Goal: Task Accomplishment & Management: Complete application form

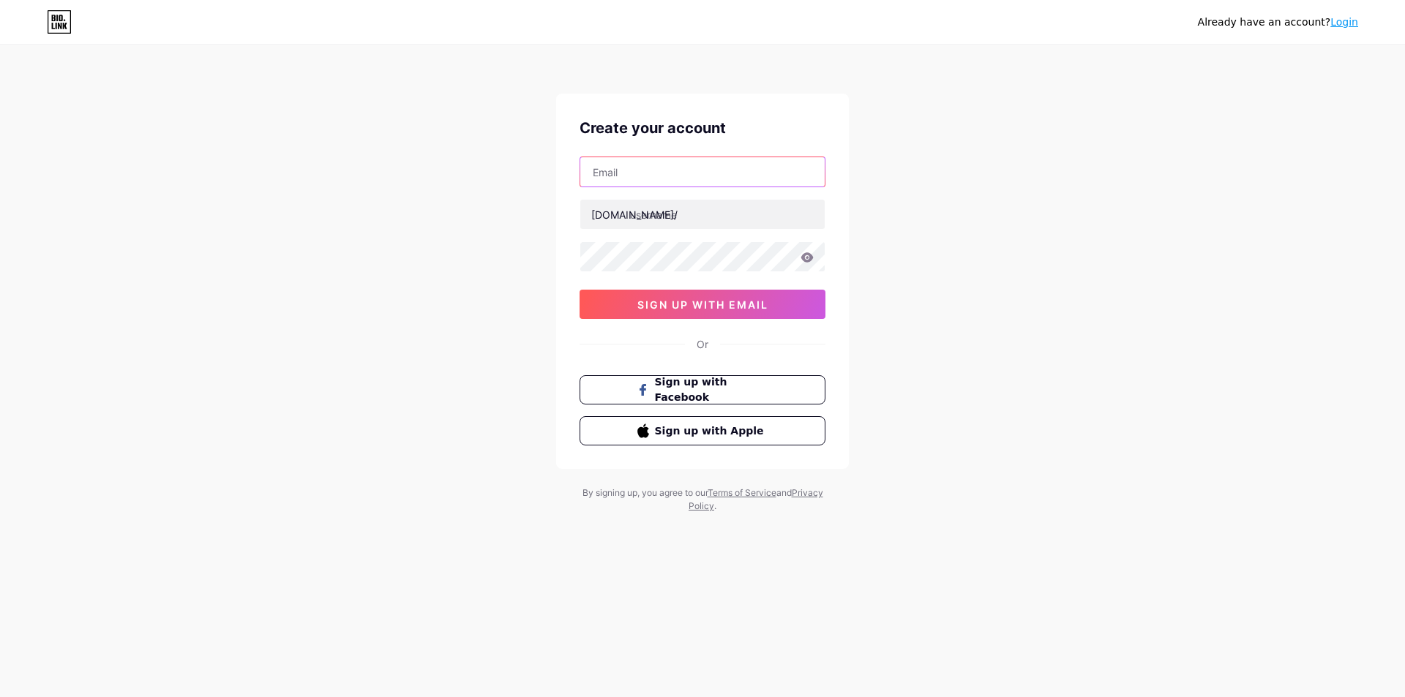
click at [704, 165] on input "text" at bounding box center [702, 171] width 244 height 29
paste input "[EMAIL_ADDRESS][DOMAIN_NAME]"
type input "[EMAIL_ADDRESS][DOMAIN_NAME]"
click at [669, 213] on input "text" at bounding box center [702, 214] width 244 height 29
click at [661, 219] on input "text" at bounding box center [702, 214] width 244 height 29
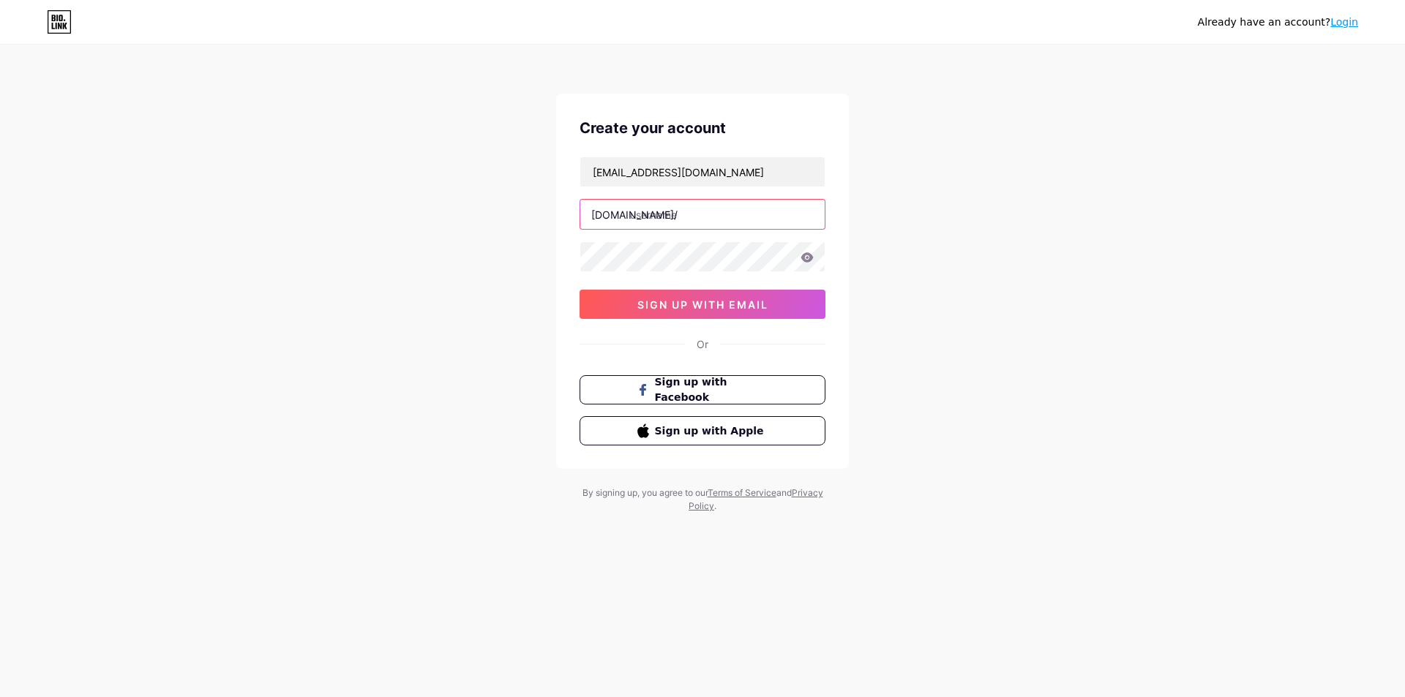
paste input "bestindian food in [GEOGRAPHIC_DATA]"
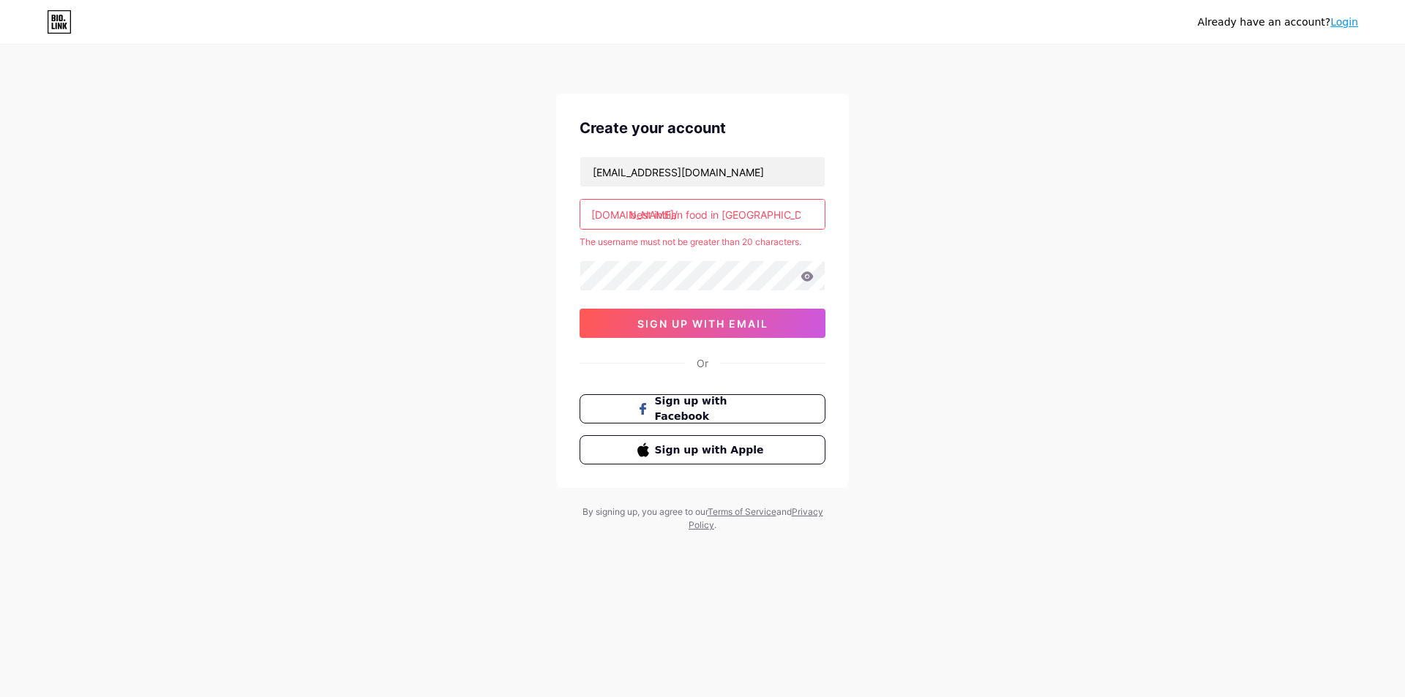
drag, startPoint x: 654, startPoint y: 208, endPoint x: 498, endPoint y: 263, distance: 165.2
click at [498, 263] on div "Already have an account? Login Create your account [EMAIL_ADDRESS][DOMAIN_NAME]…" at bounding box center [702, 289] width 1405 height 579
click at [656, 218] on input "best indian food in [GEOGRAPHIC_DATA]" at bounding box center [702, 214] width 244 height 29
click at [654, 214] on input "best indian food in [GEOGRAPHIC_DATA]" at bounding box center [702, 214] width 244 height 29
click at [708, 215] on input "bestindianfood in [GEOGRAPHIC_DATA]" at bounding box center [702, 214] width 244 height 29
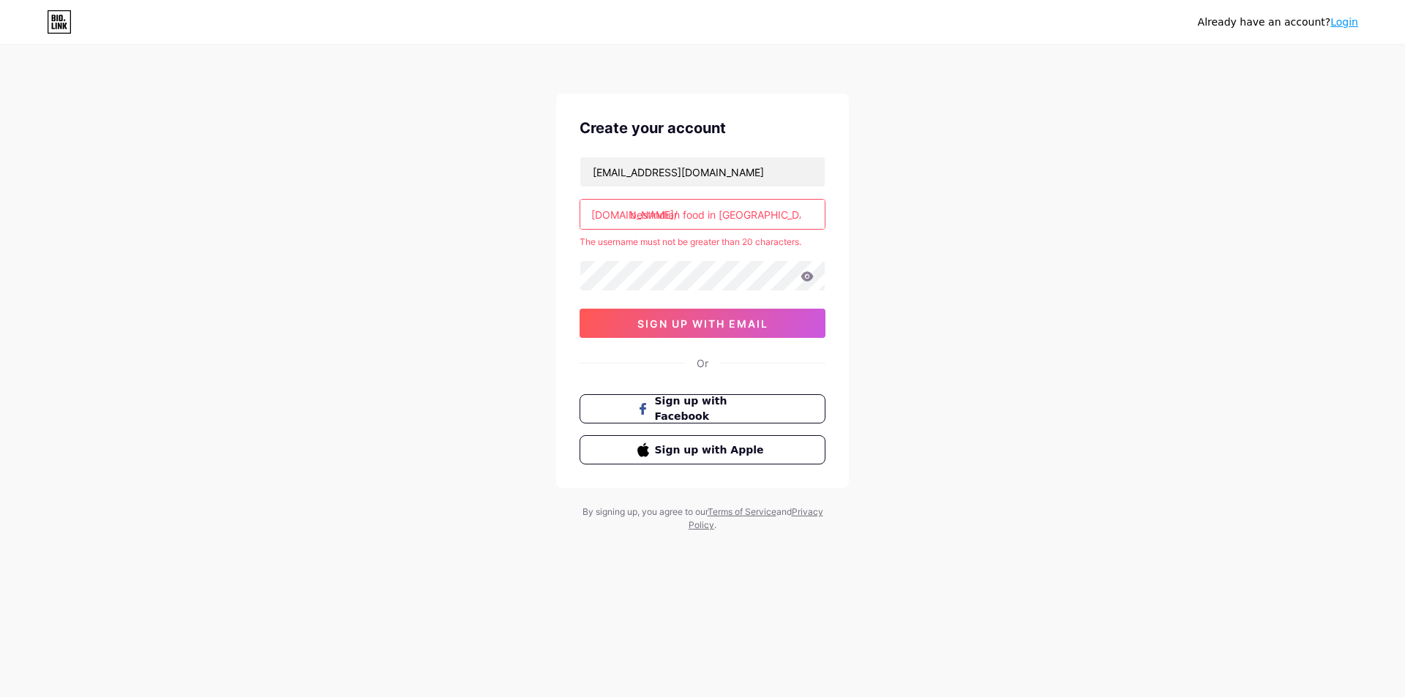
click at [683, 216] on input "bestindian food in [GEOGRAPHIC_DATA]" at bounding box center [702, 214] width 244 height 29
click at [716, 213] on input "bestindianfood in [GEOGRAPHIC_DATA]" at bounding box center [702, 214] width 244 height 29
click at [708, 214] on input "bestindianfood in [GEOGRAPHIC_DATA]" at bounding box center [702, 214] width 244 height 29
click at [732, 210] on input "bestindianfood in [GEOGRAPHIC_DATA]" at bounding box center [702, 214] width 244 height 29
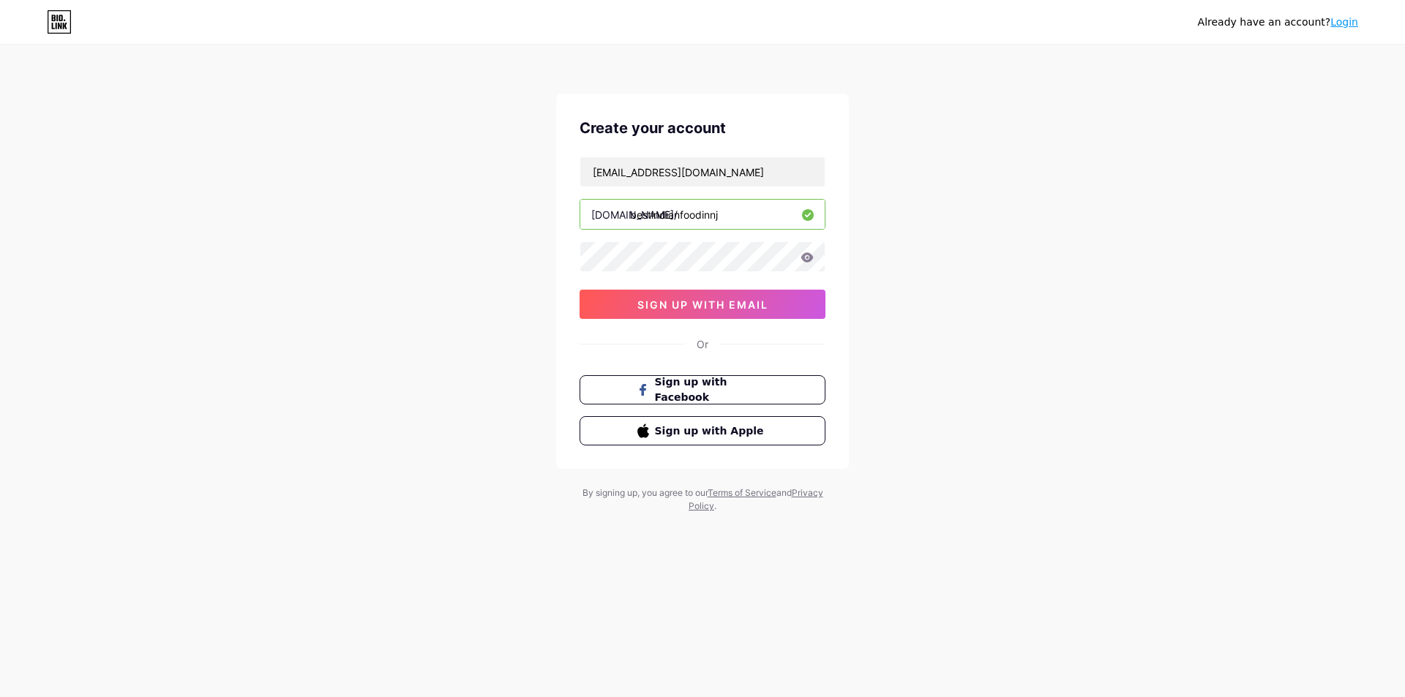
type input "bestindianfoodinnj"
click at [746, 311] on button "sign up with email" at bounding box center [702, 304] width 246 height 29
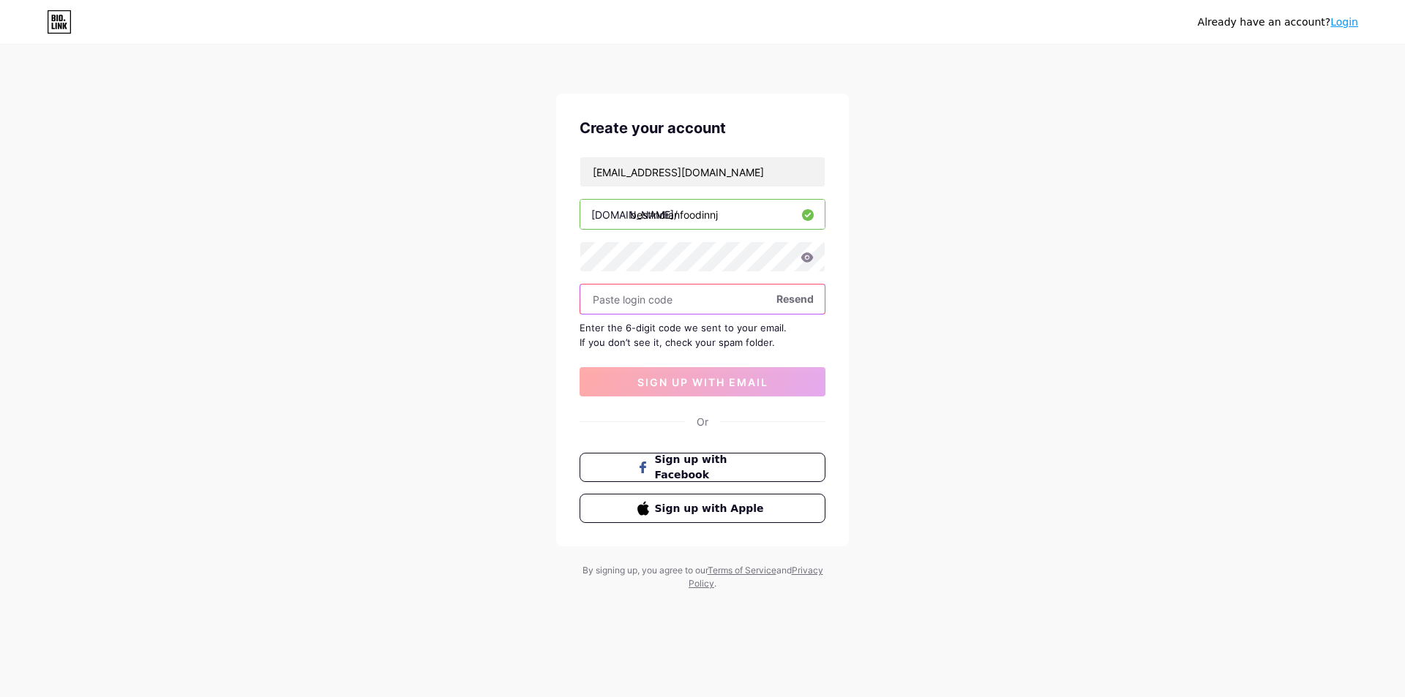
paste input "645738"
type input "645738"
click at [728, 392] on button "sign up with email" at bounding box center [702, 381] width 246 height 29
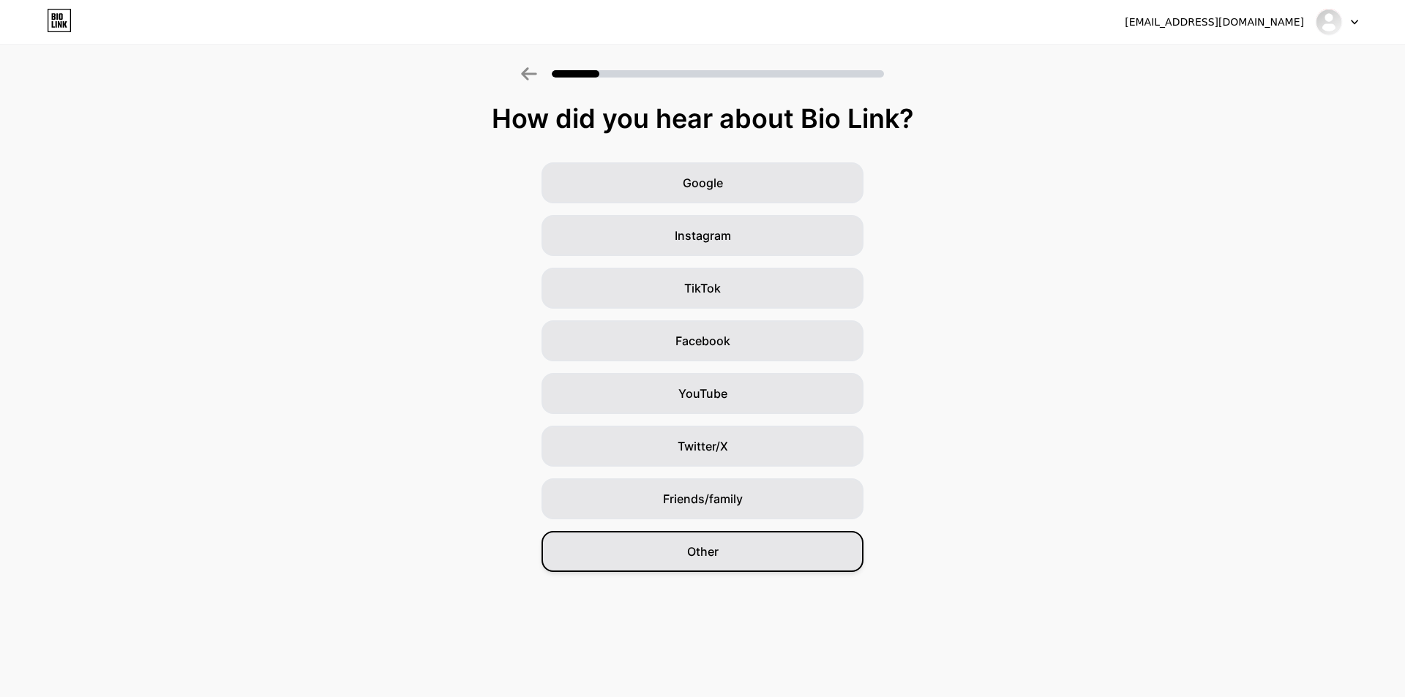
click at [742, 568] on div "Other" at bounding box center [702, 551] width 322 height 41
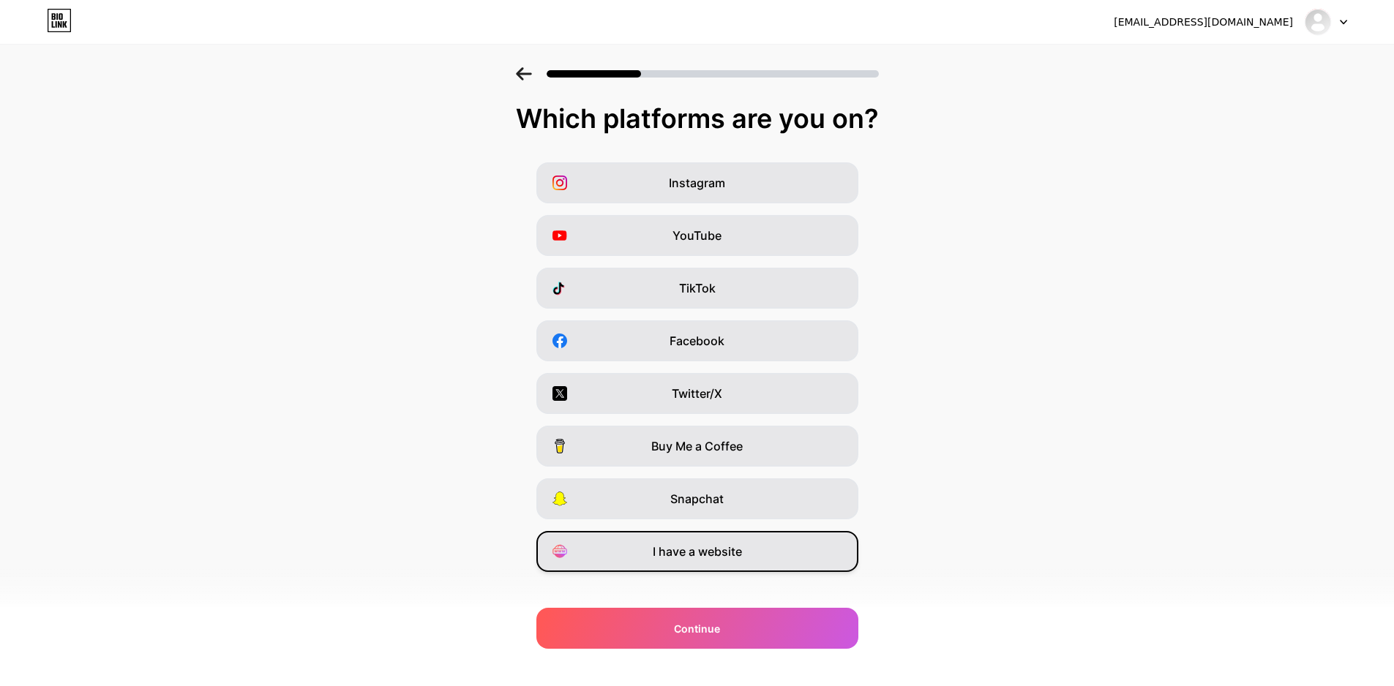
click at [725, 543] on span "I have a website" at bounding box center [697, 552] width 89 height 18
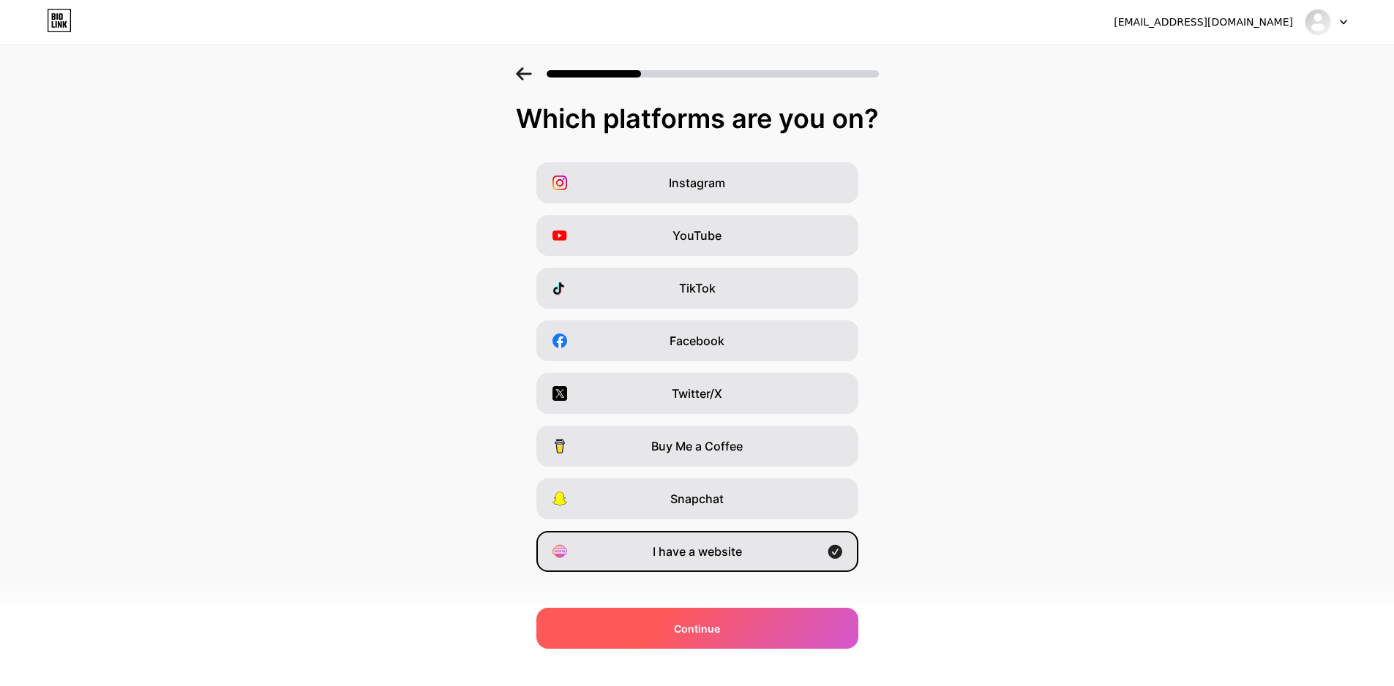
click at [775, 629] on div "Continue" at bounding box center [697, 628] width 322 height 41
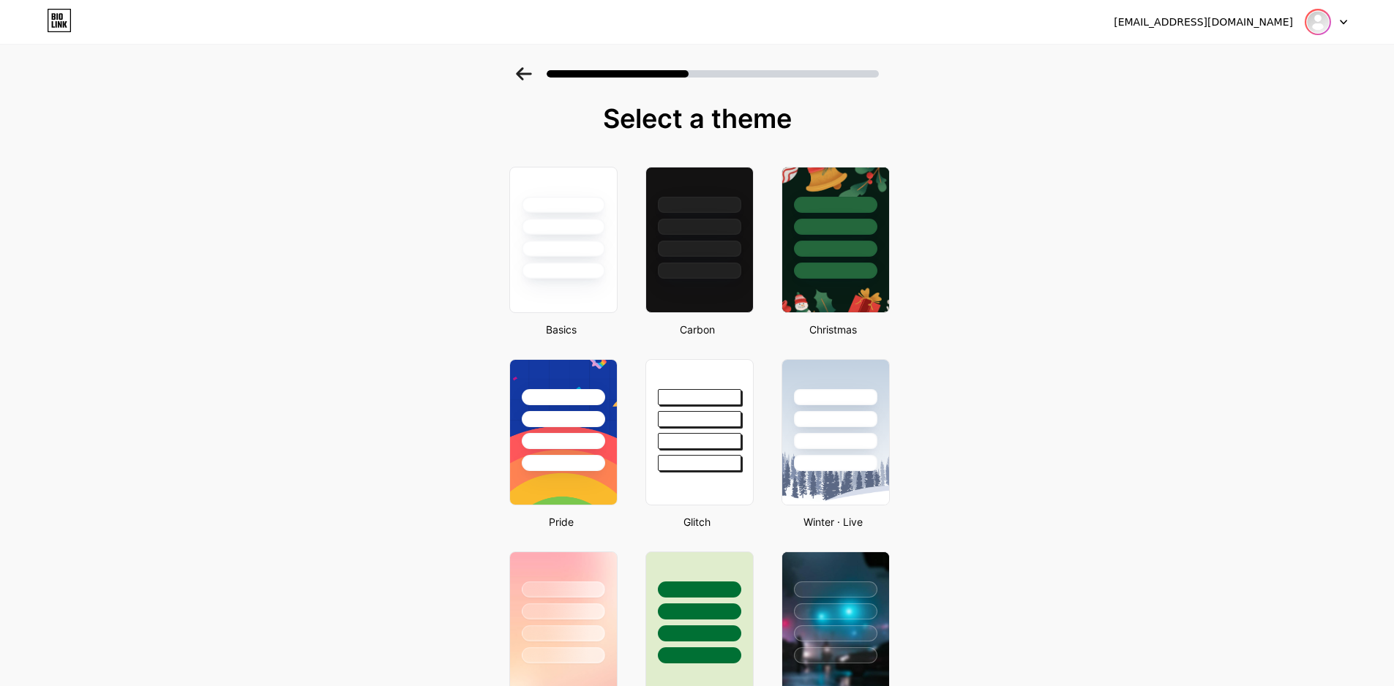
click at [1325, 22] on img at bounding box center [1317, 21] width 23 height 23
click at [533, 230] on div at bounding box center [563, 226] width 86 height 17
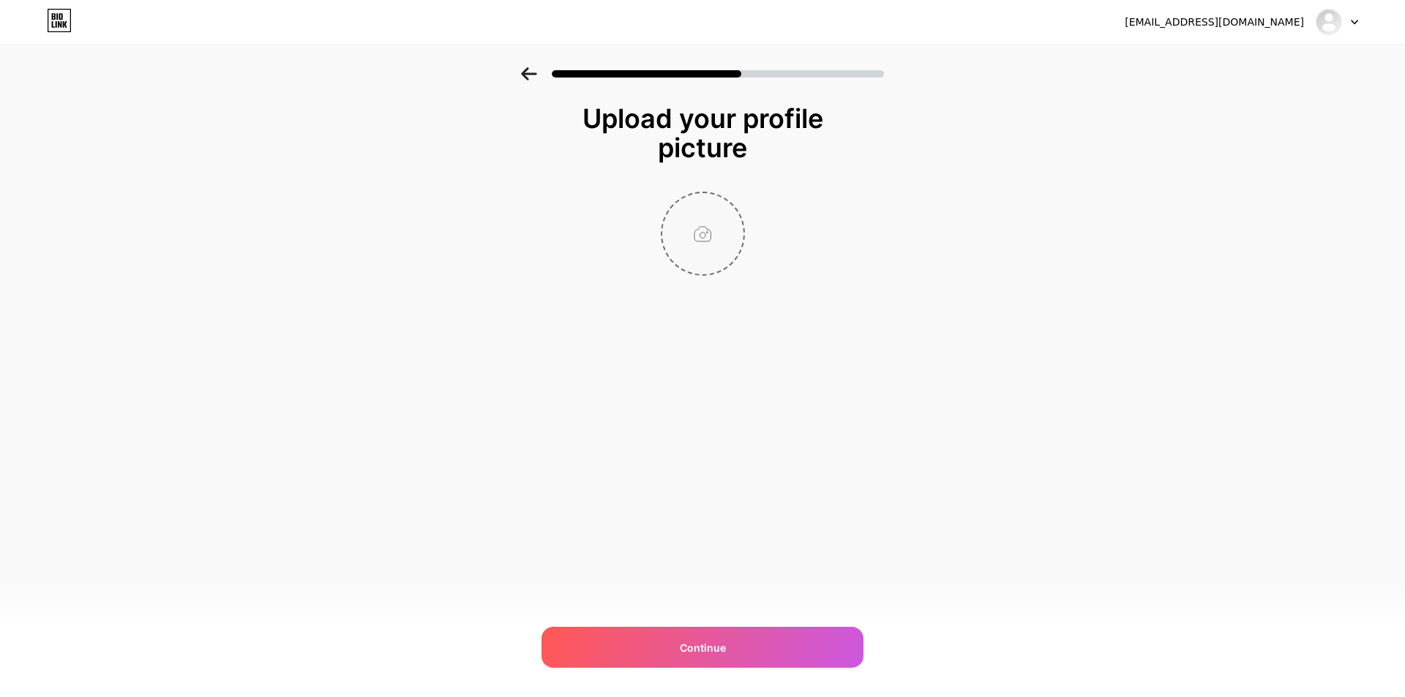
click at [710, 233] on input "file" at bounding box center [702, 233] width 81 height 81
type input "C:\fakepath\The Spice Room Logo (Custom).jpg"
click at [1201, 224] on div "Upload your profile picture Continue" at bounding box center [702, 208] width 1405 height 282
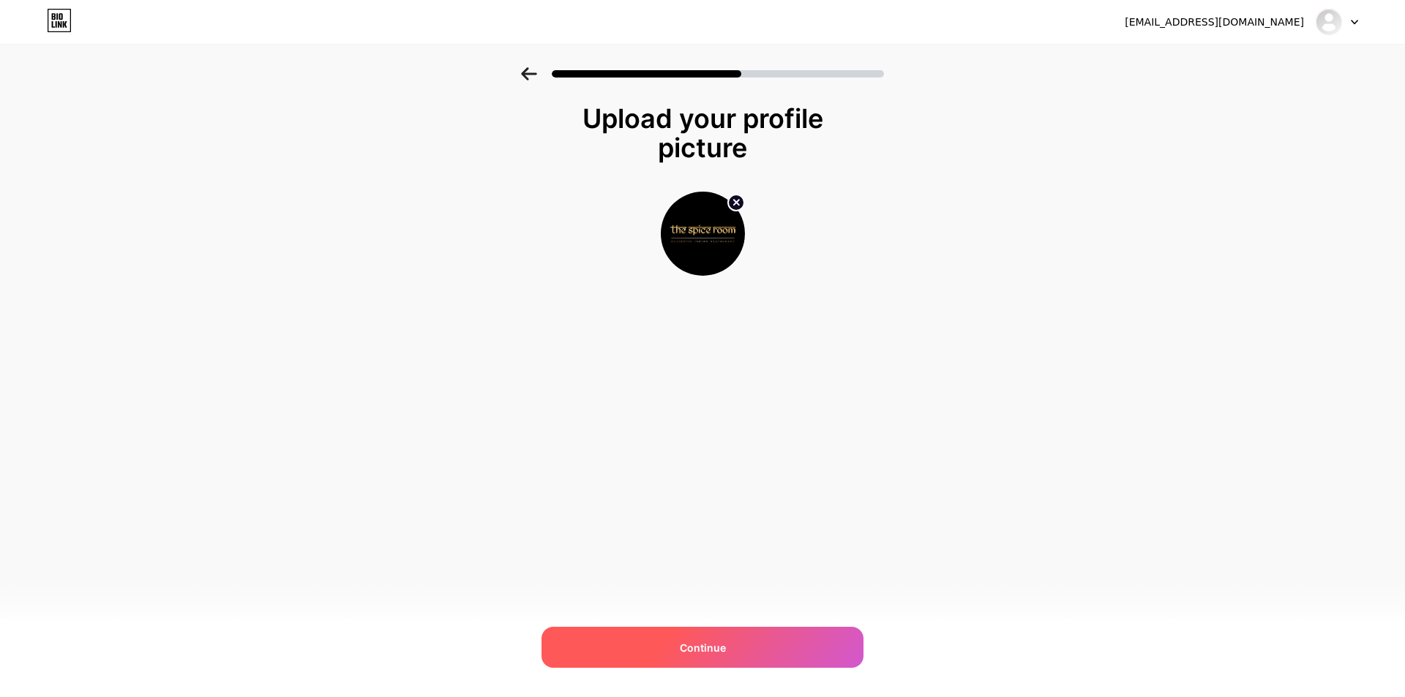
click at [763, 658] on div "Continue" at bounding box center [702, 647] width 322 height 41
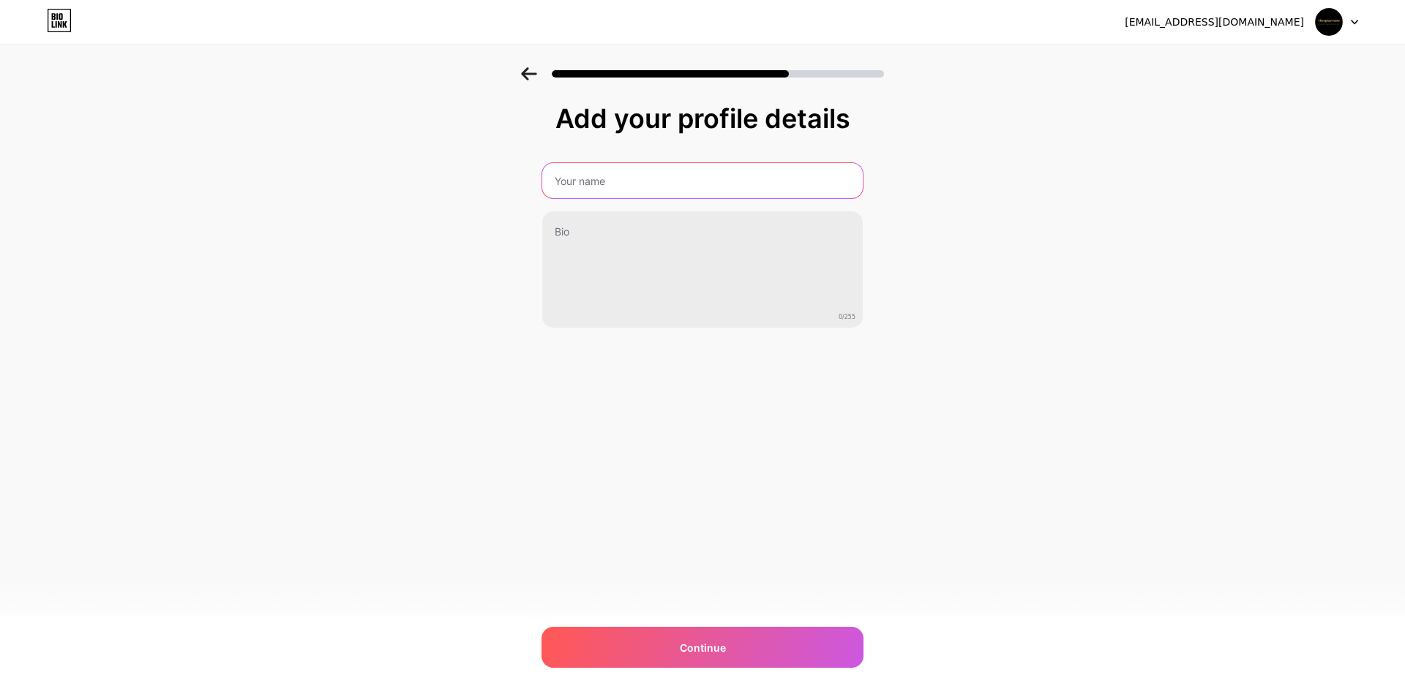
click at [724, 186] on input "text" at bounding box center [702, 180] width 320 height 35
type input "Best Indian Food in [GEOGRAPHIC_DATA]"
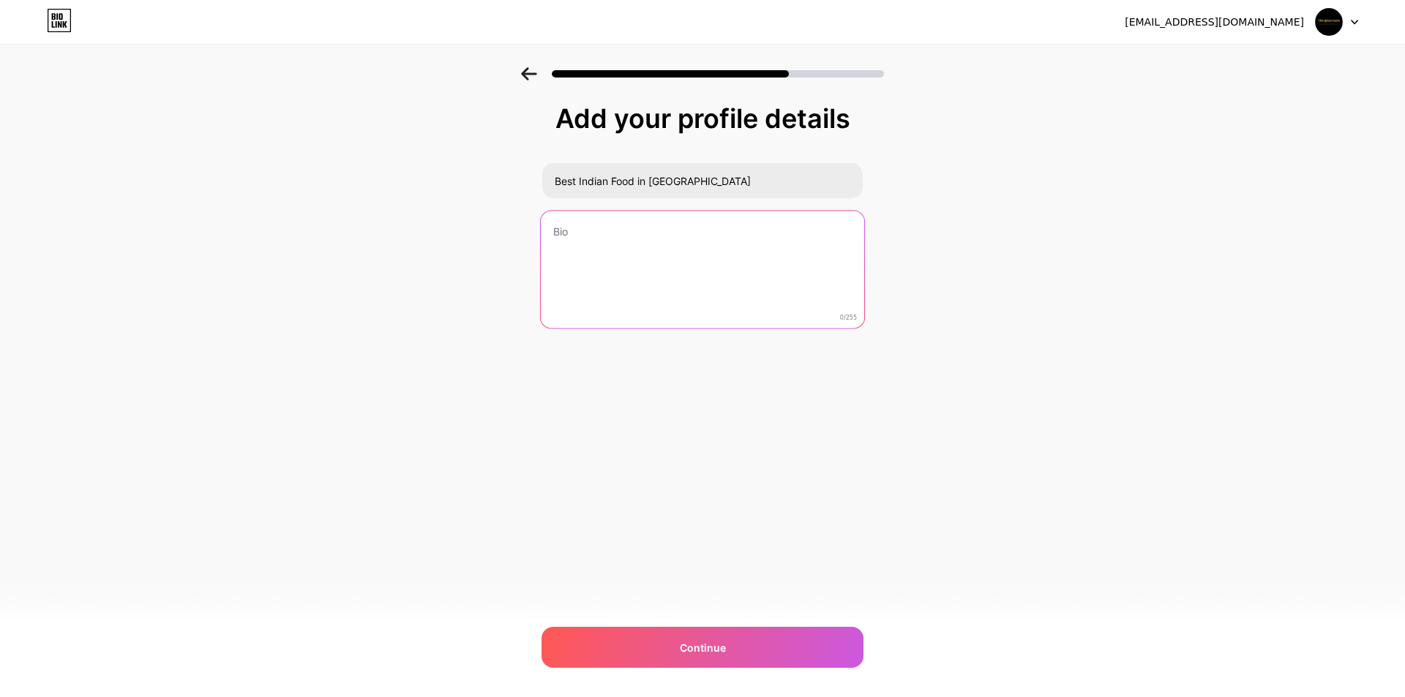
click at [579, 222] on textarea at bounding box center [702, 270] width 323 height 119
paste textarea "At The [GEOGRAPHIC_DATA], guests enjoy a welcoming atmosphere and a diverse men…"
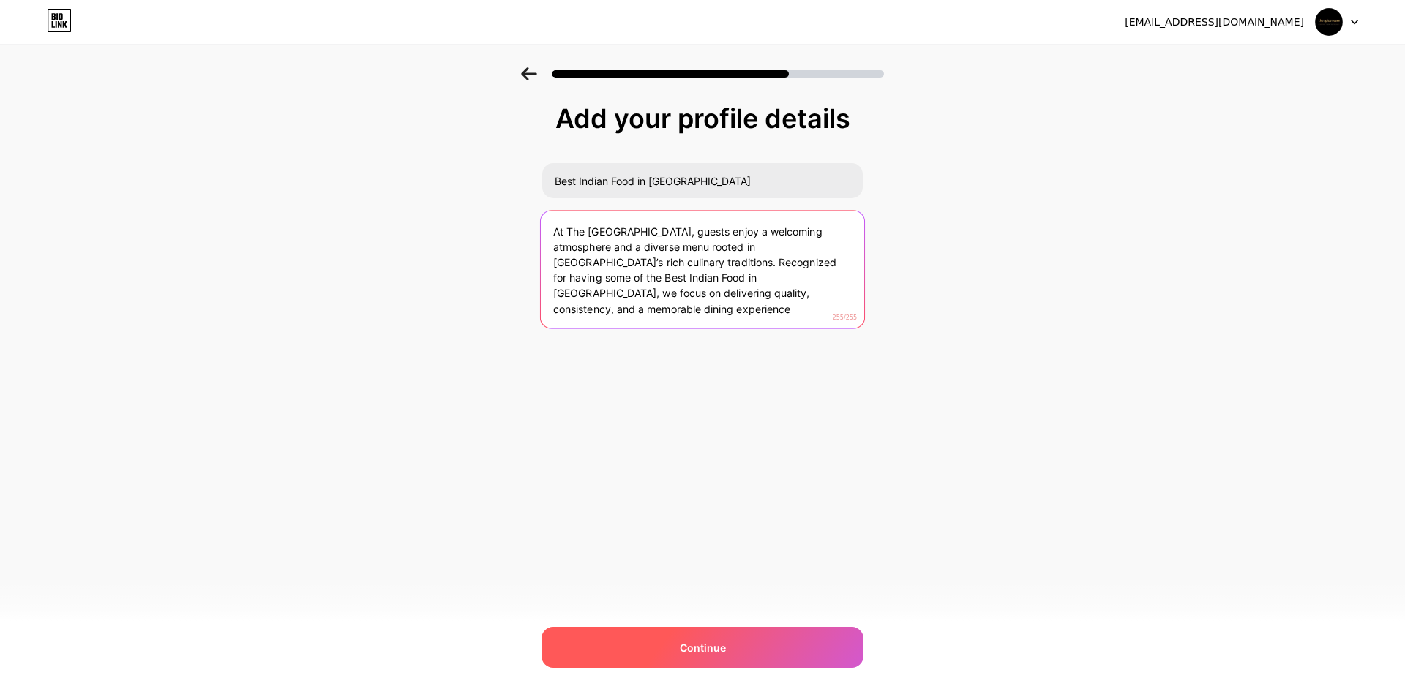
type textarea "At The [GEOGRAPHIC_DATA], guests enjoy a welcoming atmosphere and a diverse men…"
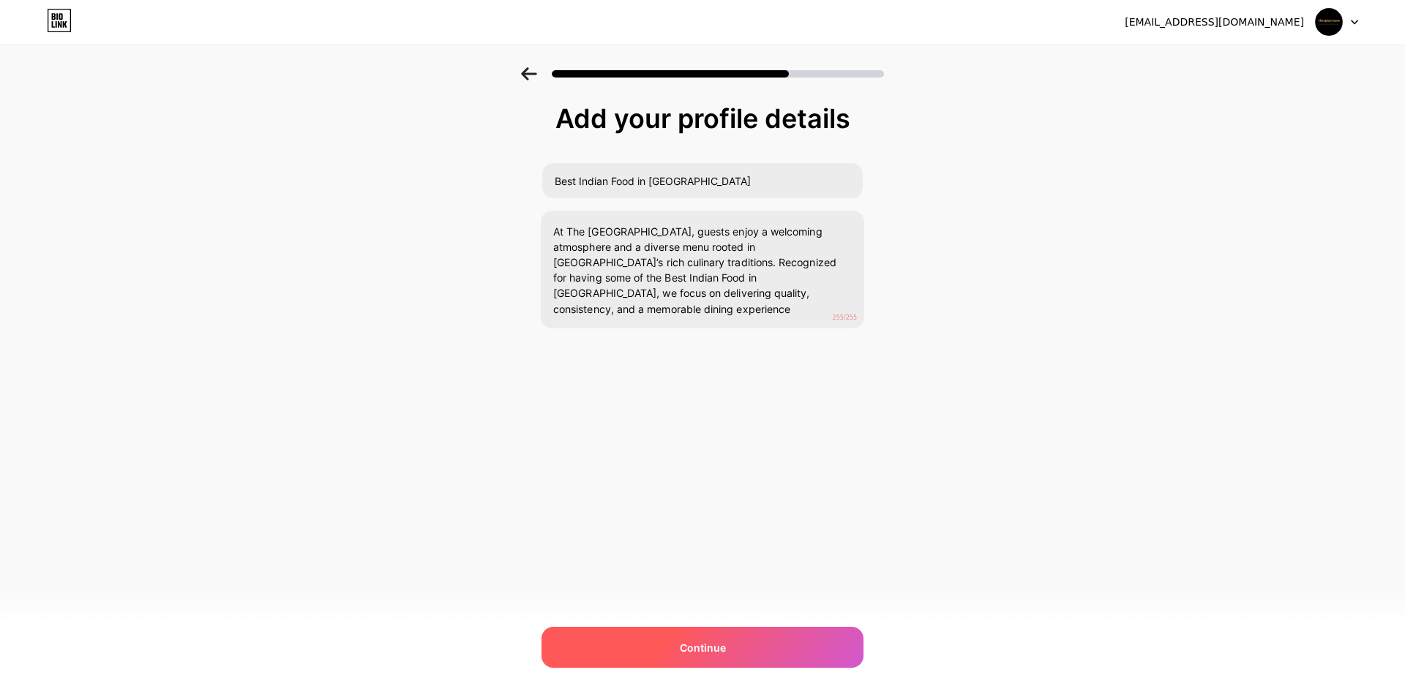
click at [674, 641] on div "Continue" at bounding box center [702, 647] width 322 height 41
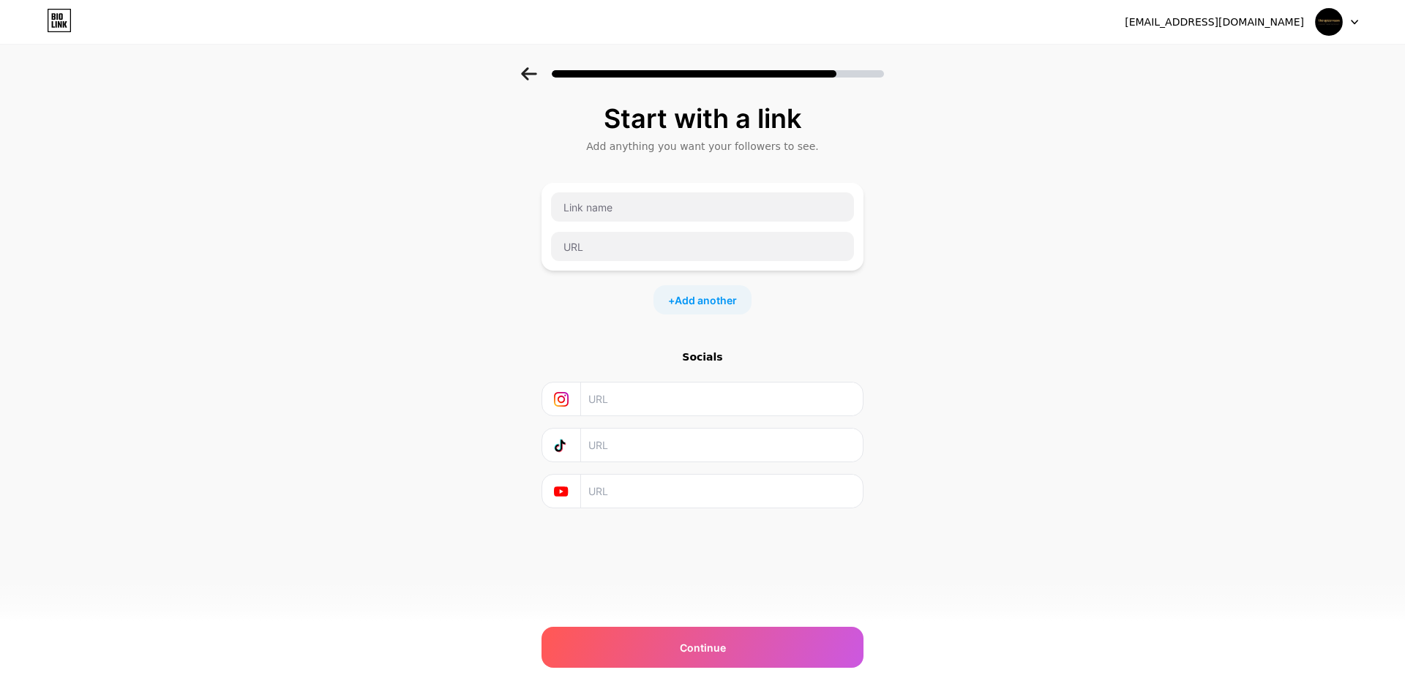
click at [532, 78] on icon at bounding box center [529, 73] width 16 height 13
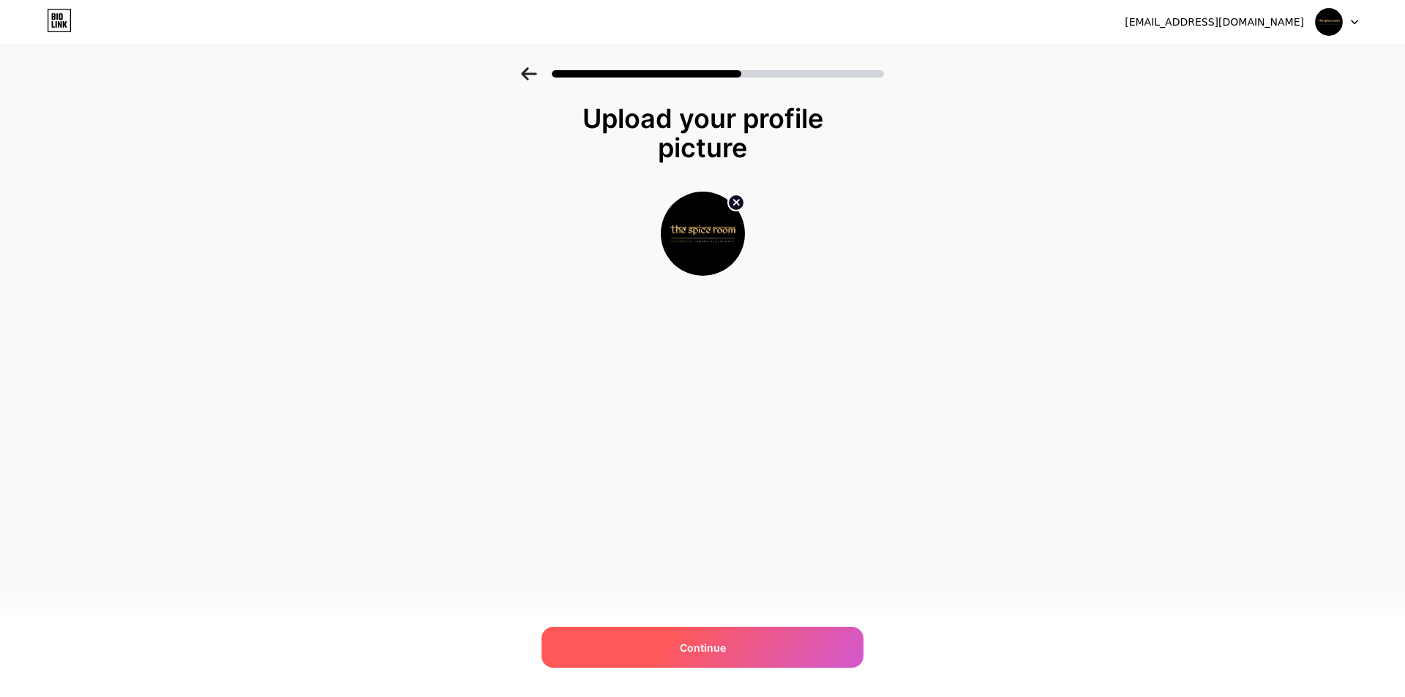
click at [696, 636] on div "Continue" at bounding box center [702, 647] width 322 height 41
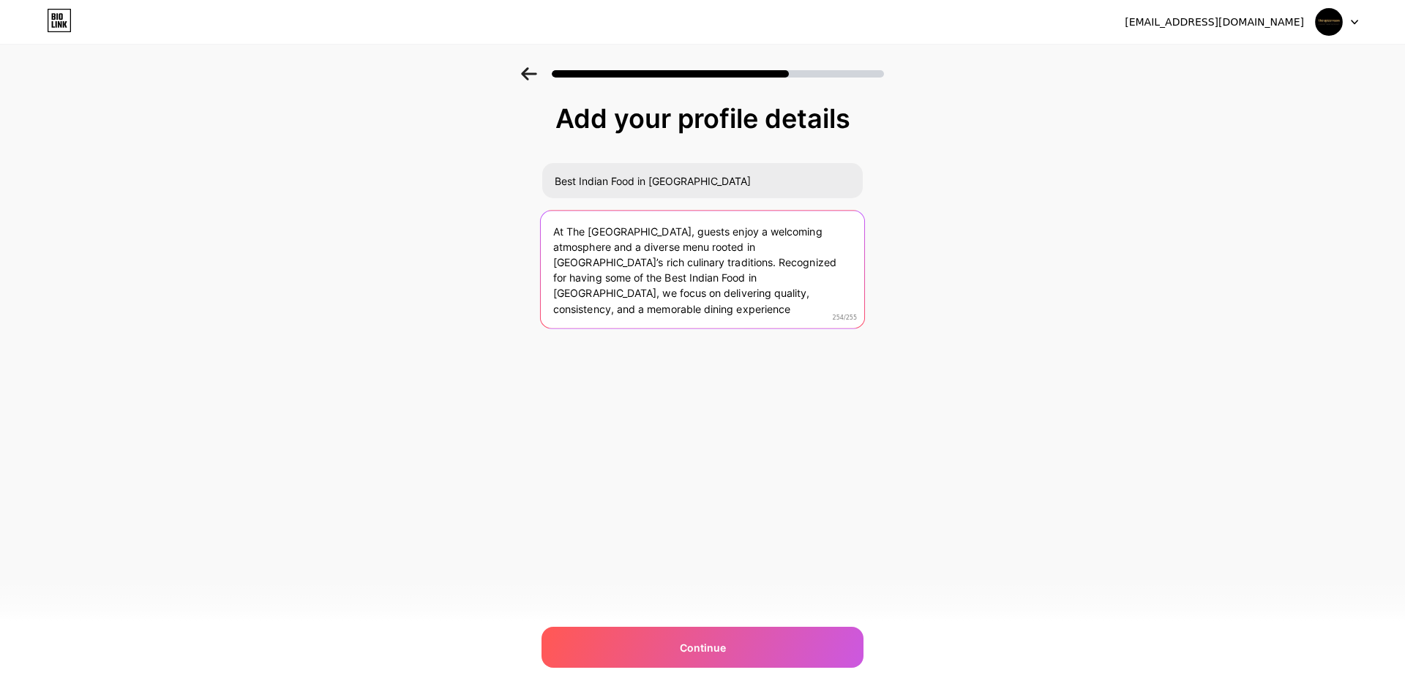
click at [697, 289] on textarea "At The [GEOGRAPHIC_DATA], guests enjoy a welcoming atmosphere and a diverse men…" at bounding box center [702, 270] width 323 height 119
type textarea "At The [GEOGRAPHIC_DATA], guests enjoy a welcoming atmosphere and a diverse men…"
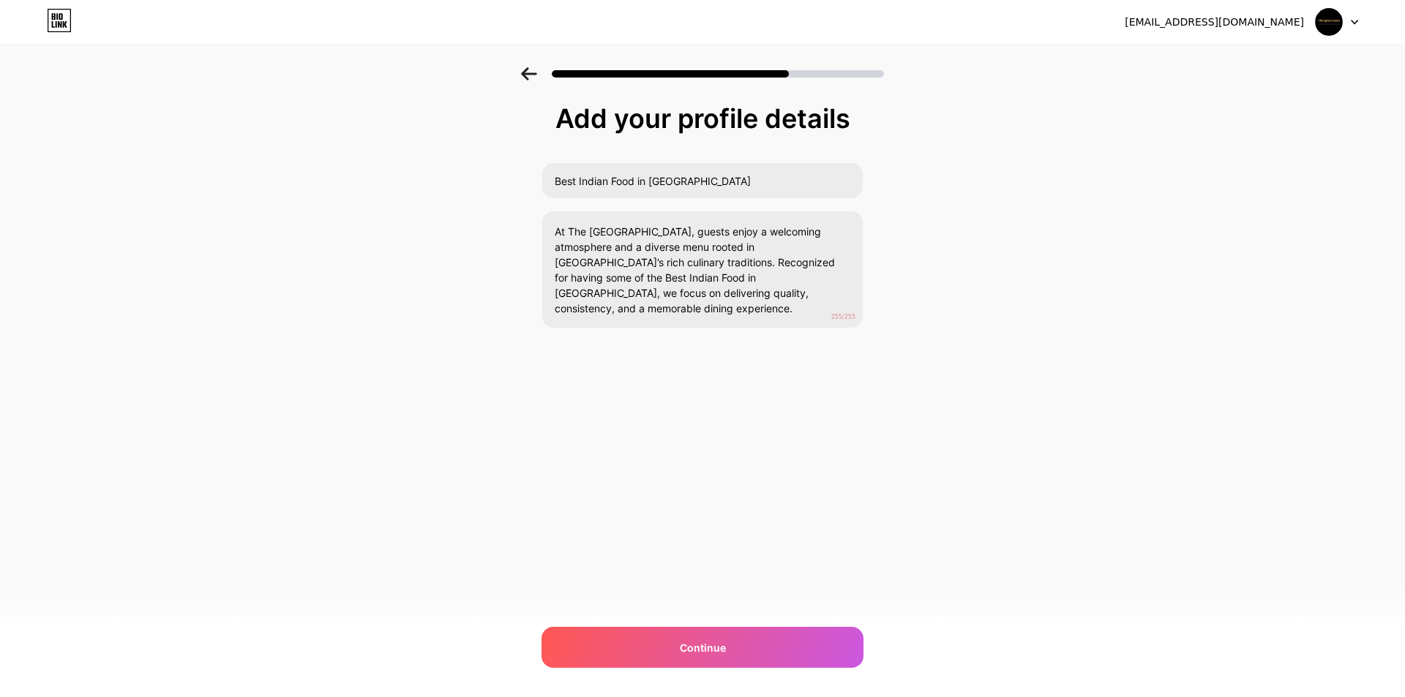
click at [874, 346] on div "Add your profile details Best Indian Food in [GEOGRAPHIC_DATA] At The [GEOGRAPH…" at bounding box center [702, 234] width 1405 height 334
click at [697, 635] on div "Continue" at bounding box center [702, 647] width 322 height 41
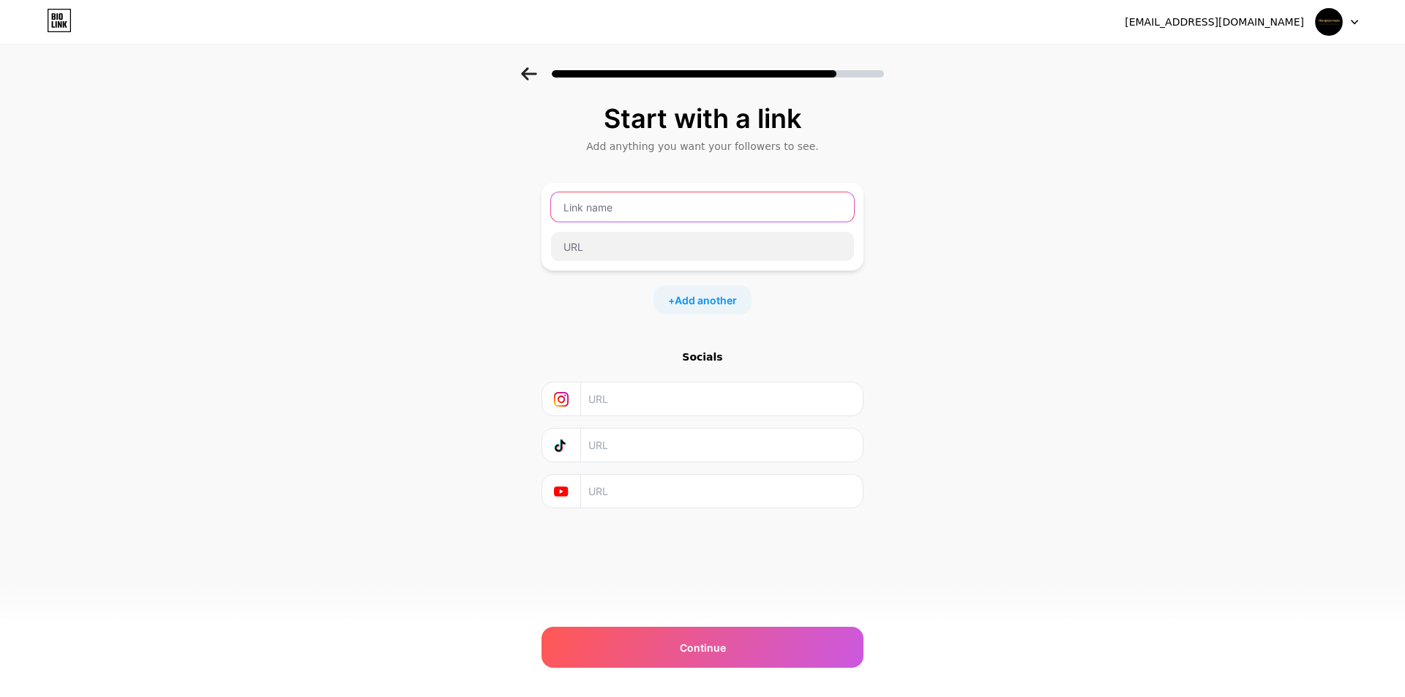
click at [638, 205] on input "text" at bounding box center [702, 206] width 303 height 29
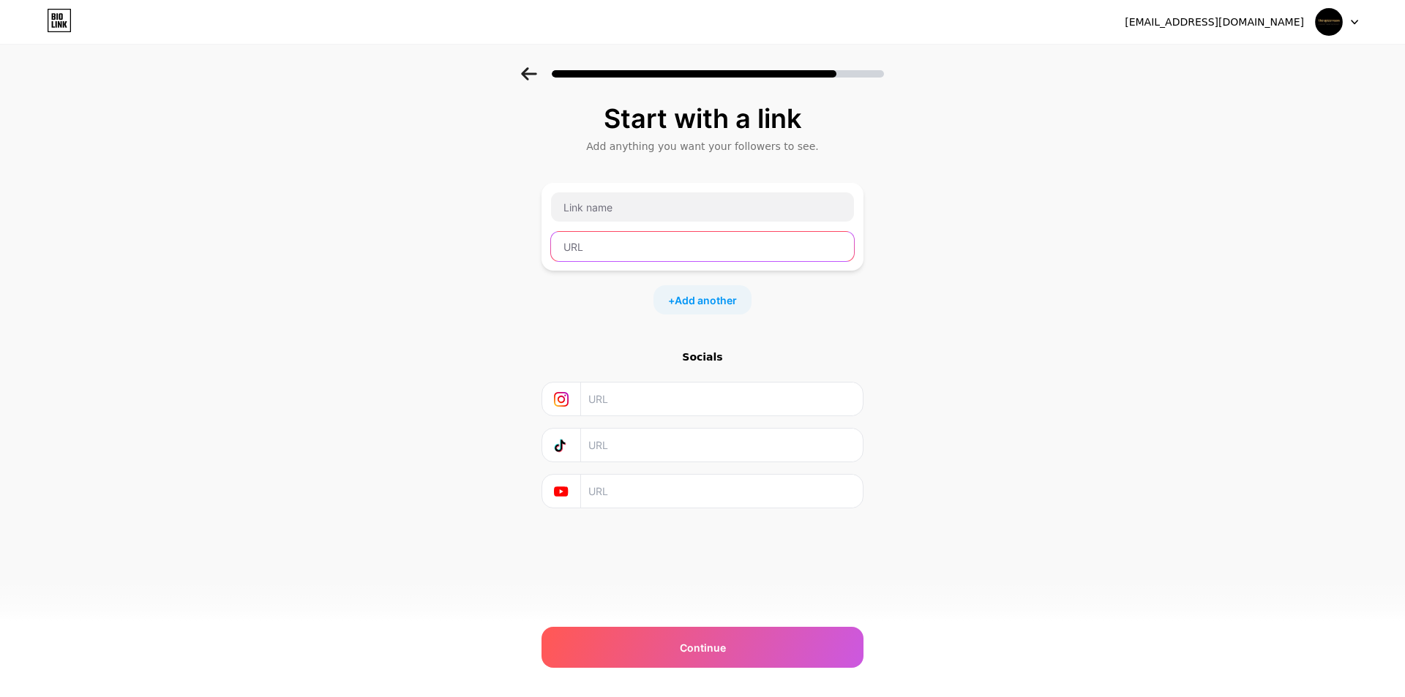
click at [593, 244] on input "text" at bounding box center [702, 246] width 303 height 29
paste input "[URL][DOMAIN_NAME]"
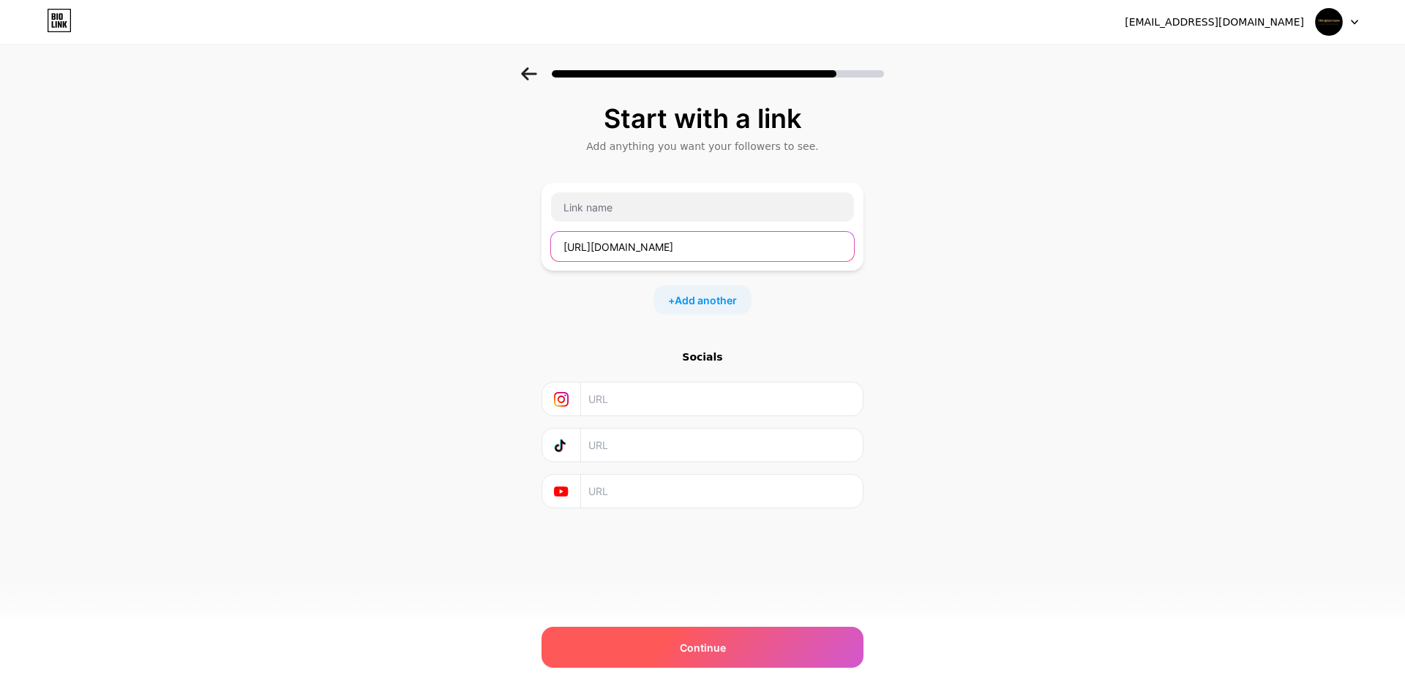
type input "[URL][DOMAIN_NAME]"
click at [688, 655] on span "Continue" at bounding box center [703, 647] width 46 height 15
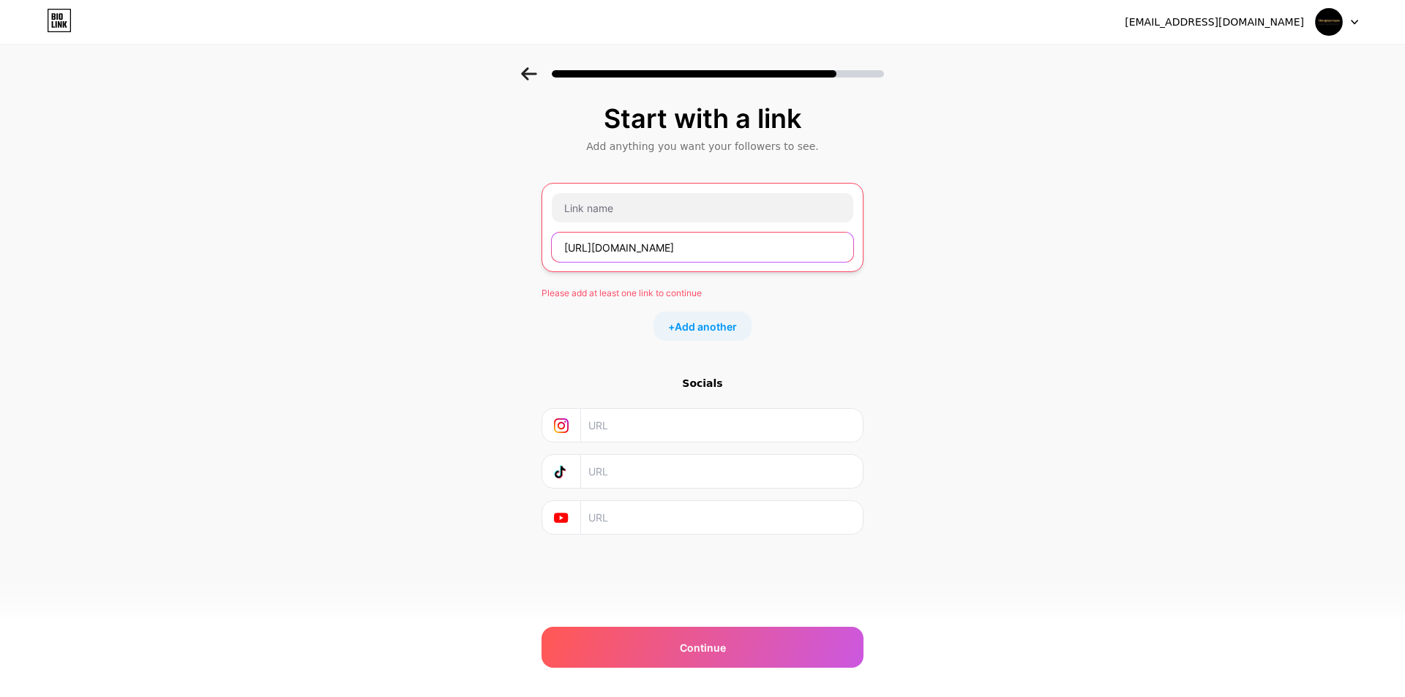
click at [845, 252] on input "[URL][DOMAIN_NAME]" at bounding box center [702, 247] width 301 height 29
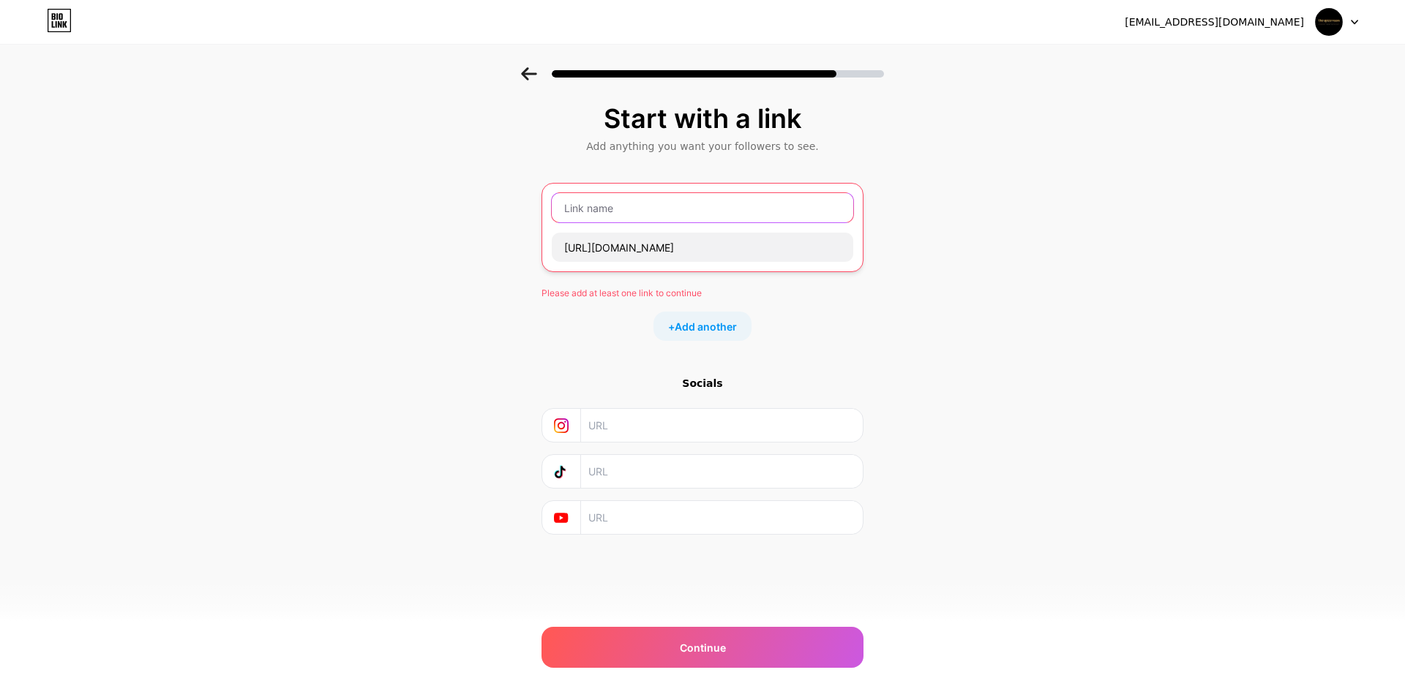
click at [655, 195] on input "text" at bounding box center [702, 207] width 301 height 29
paste input "[URL][DOMAIN_NAME]"
type input "[URL][DOMAIN_NAME]"
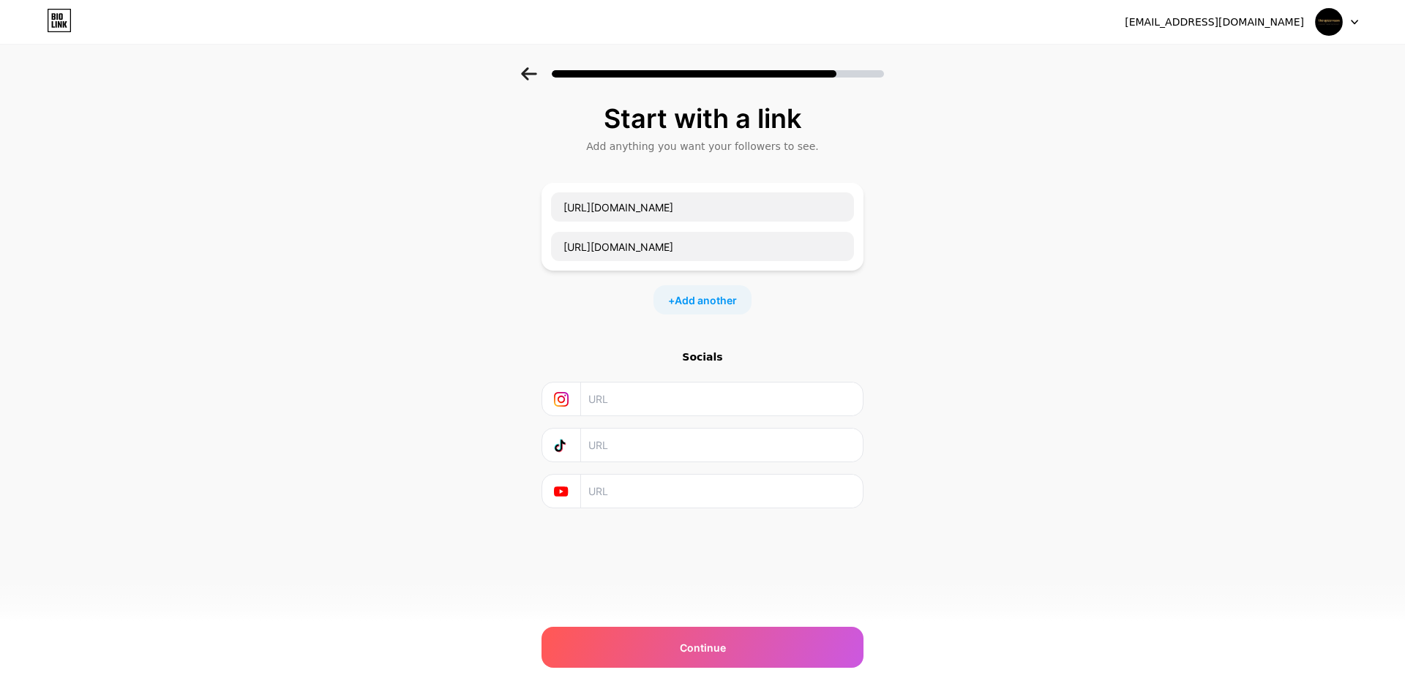
click at [899, 345] on div "Start with a link Add anything you want your followers to see. [URL][DOMAIN_NAM…" at bounding box center [702, 324] width 1405 height 514
click at [768, 644] on div "Continue" at bounding box center [702, 647] width 322 height 41
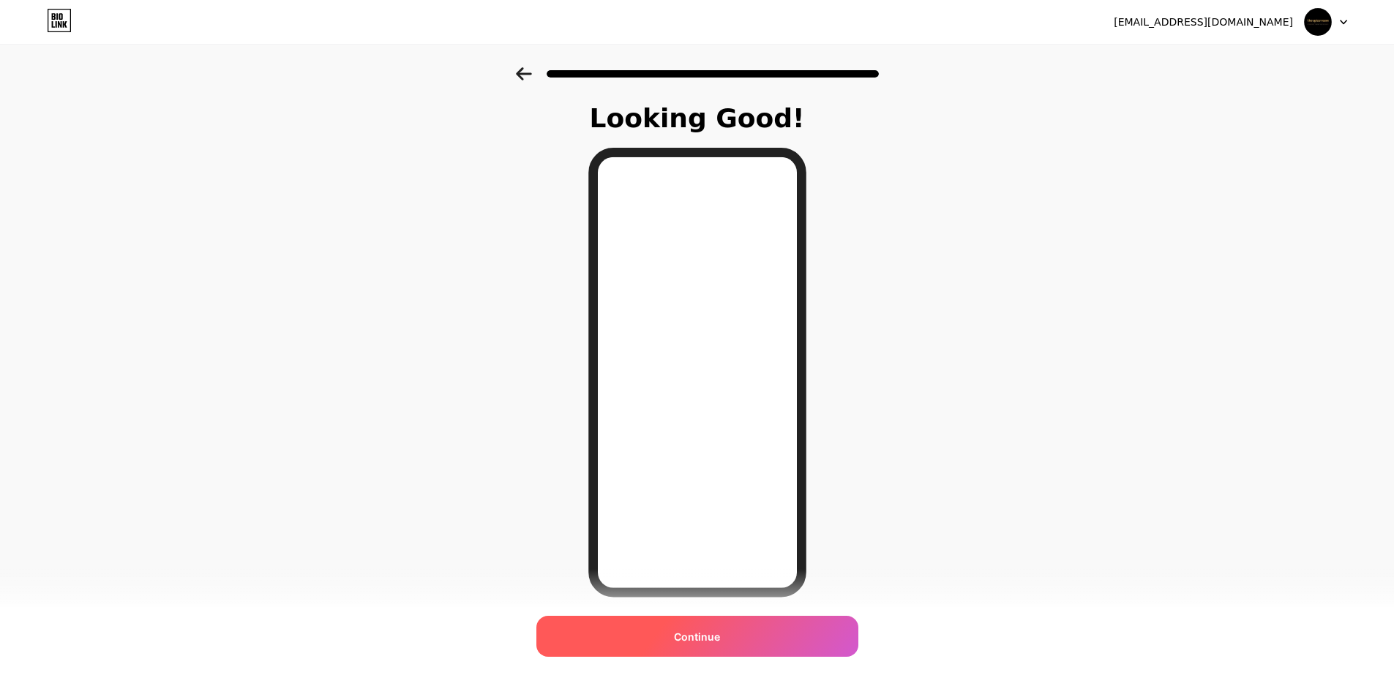
click at [735, 640] on div "Continue" at bounding box center [697, 636] width 322 height 41
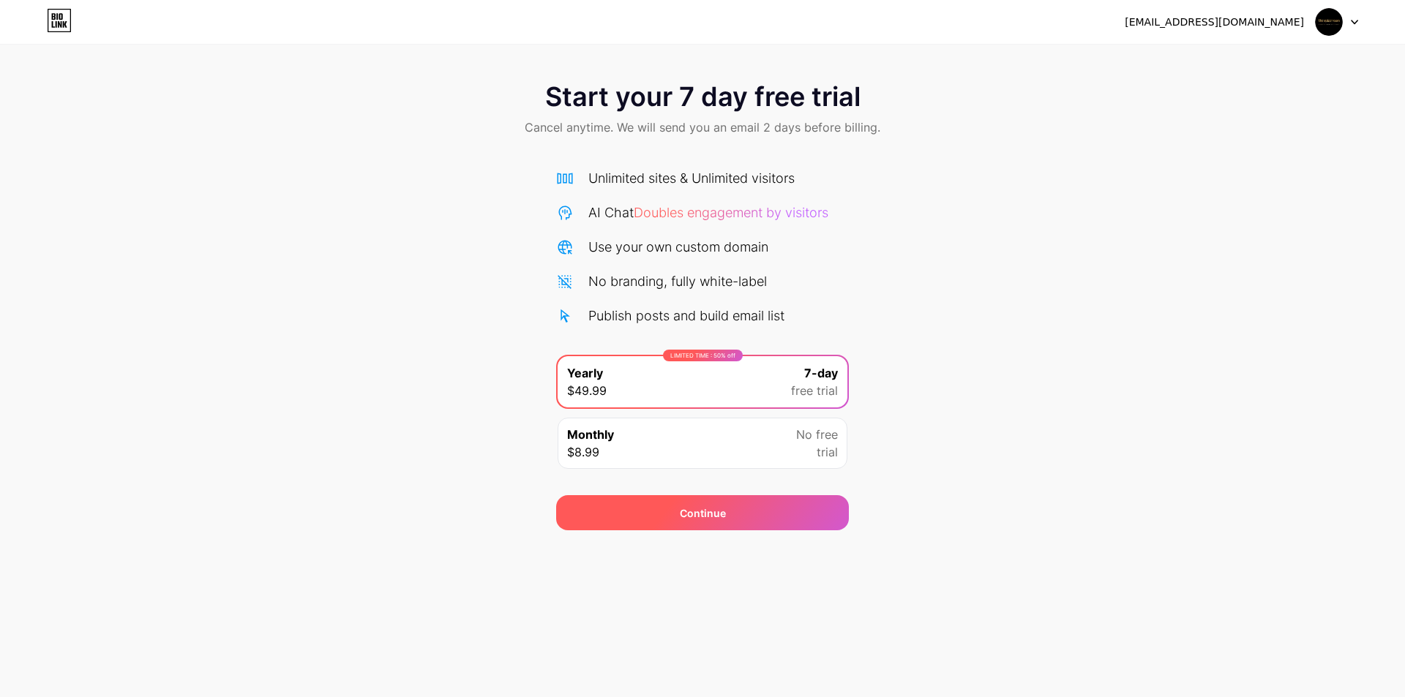
click at [687, 519] on div "Continue" at bounding box center [703, 513] width 46 height 15
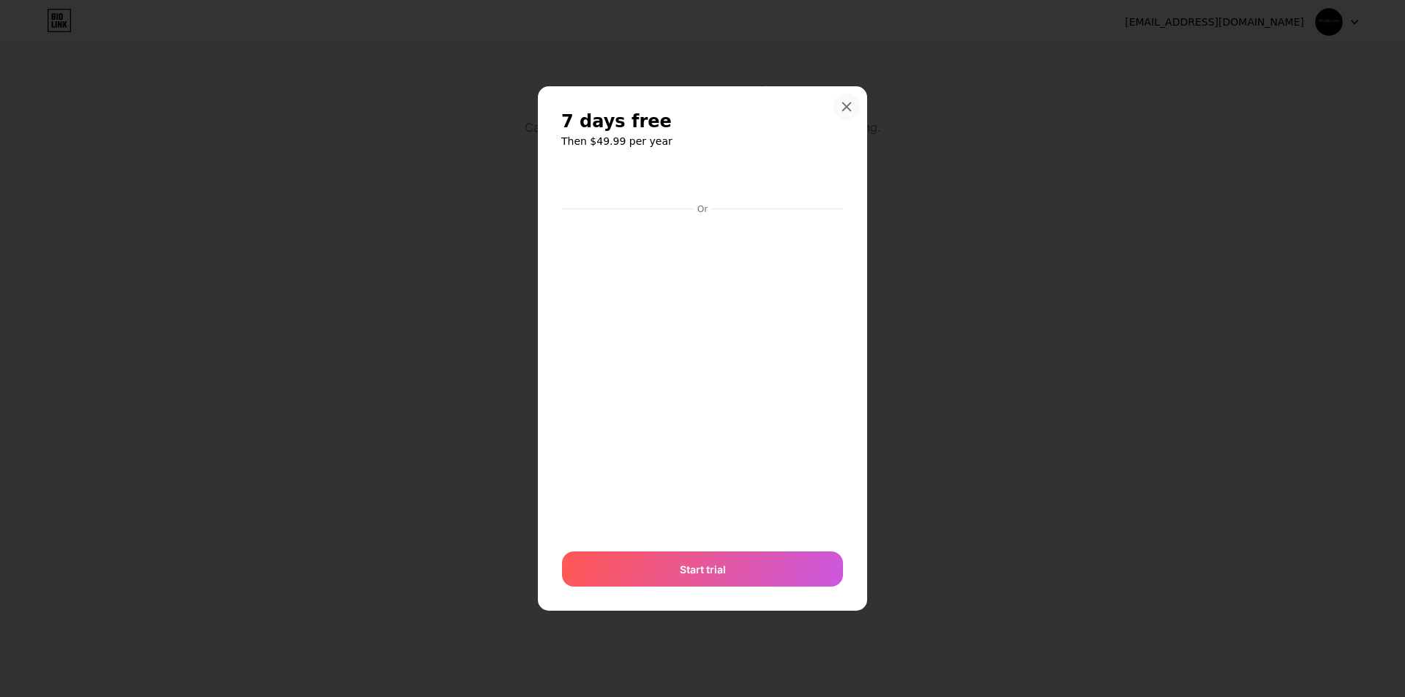
click at [850, 105] on icon at bounding box center [847, 107] width 12 height 12
click at [850, 105] on span "Start your 7 day free trial" at bounding box center [702, 96] width 315 height 29
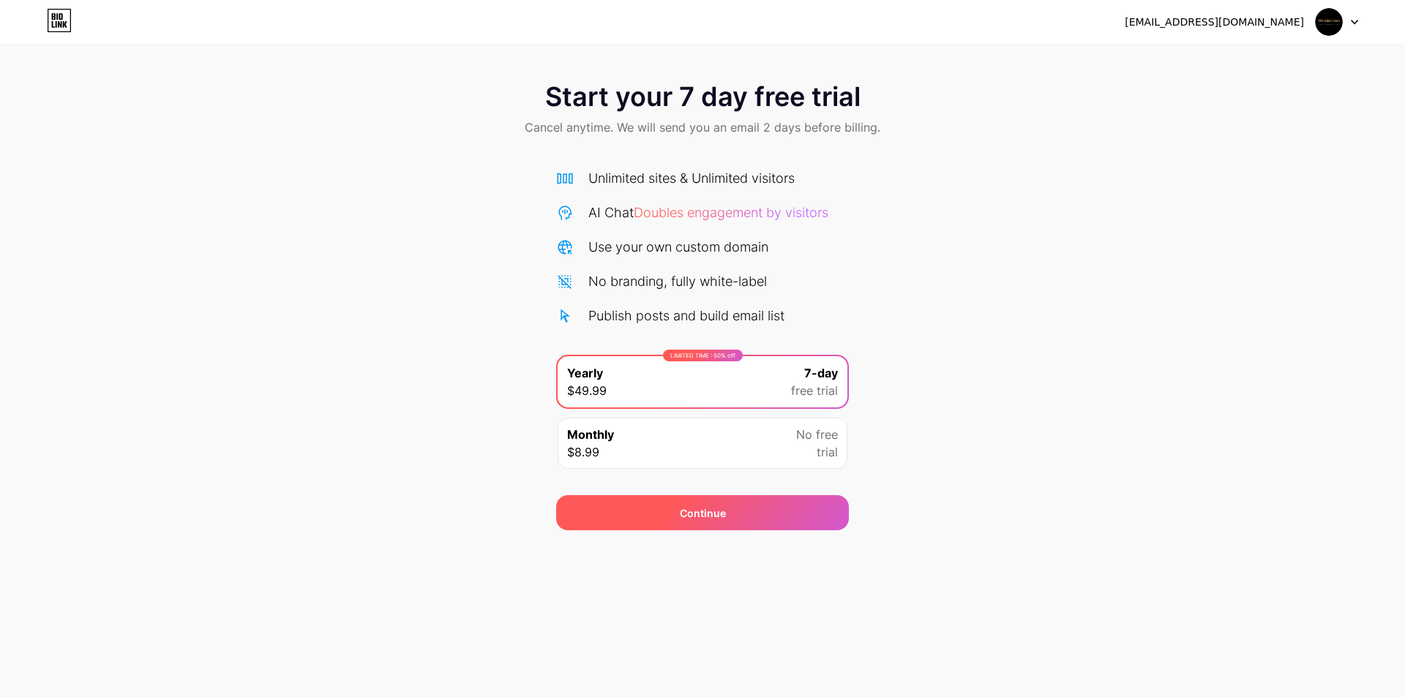
click at [755, 501] on div "Continue" at bounding box center [702, 512] width 293 height 35
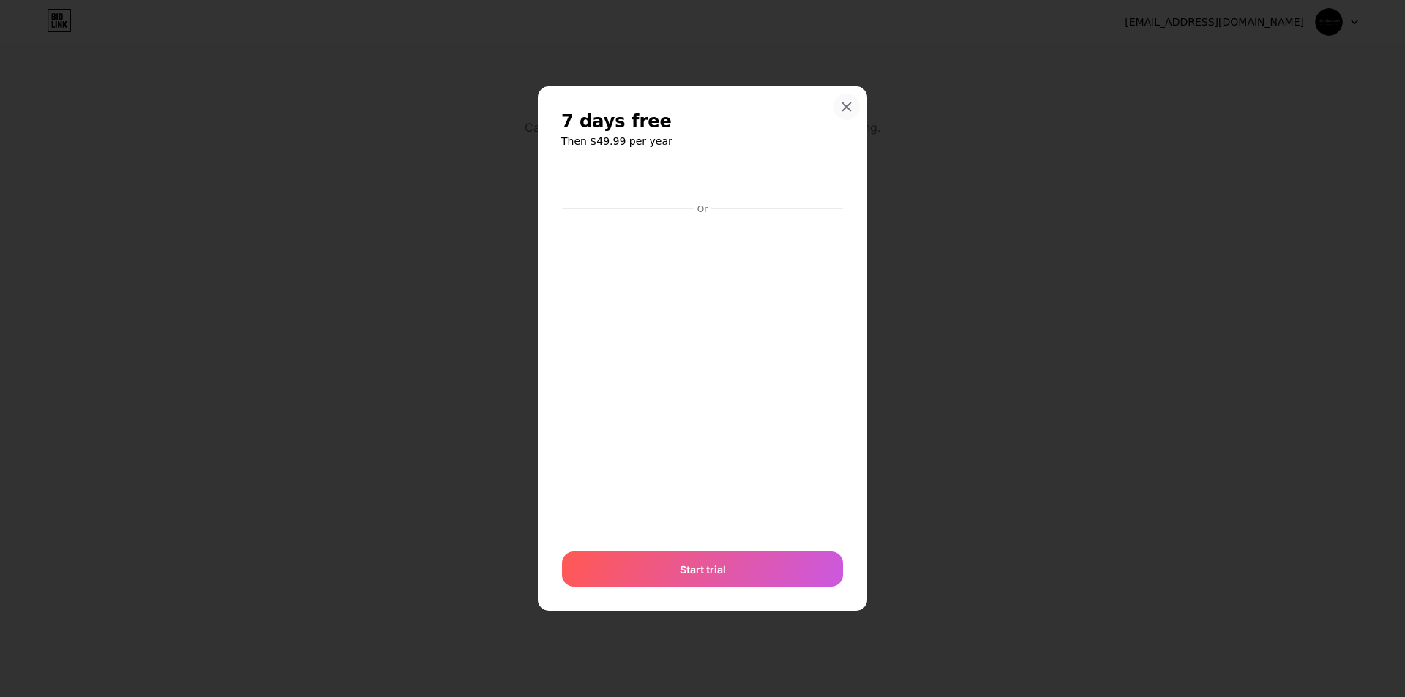
click at [839, 97] on div at bounding box center [846, 107] width 26 height 26
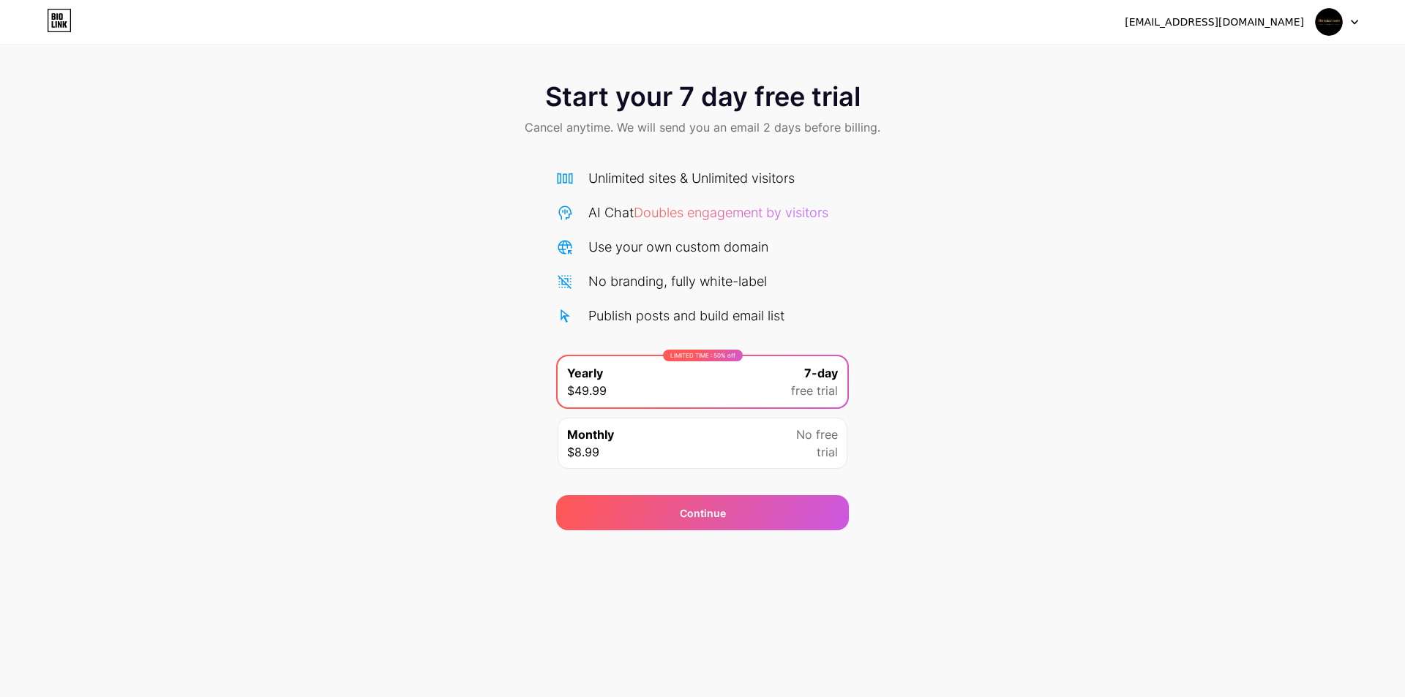
click at [1353, 28] on div at bounding box center [1337, 22] width 42 height 26
click at [1091, 116] on div "Start your 7 day free trial Cancel anytime. We will send you an email 2 days be…" at bounding box center [702, 110] width 1405 height 86
click at [46, 18] on div "[EMAIL_ADDRESS][DOMAIN_NAME] Logout" at bounding box center [702, 22] width 1405 height 26
click at [54, 13] on icon at bounding box center [59, 20] width 25 height 23
click at [61, 29] on icon at bounding box center [59, 20] width 25 height 23
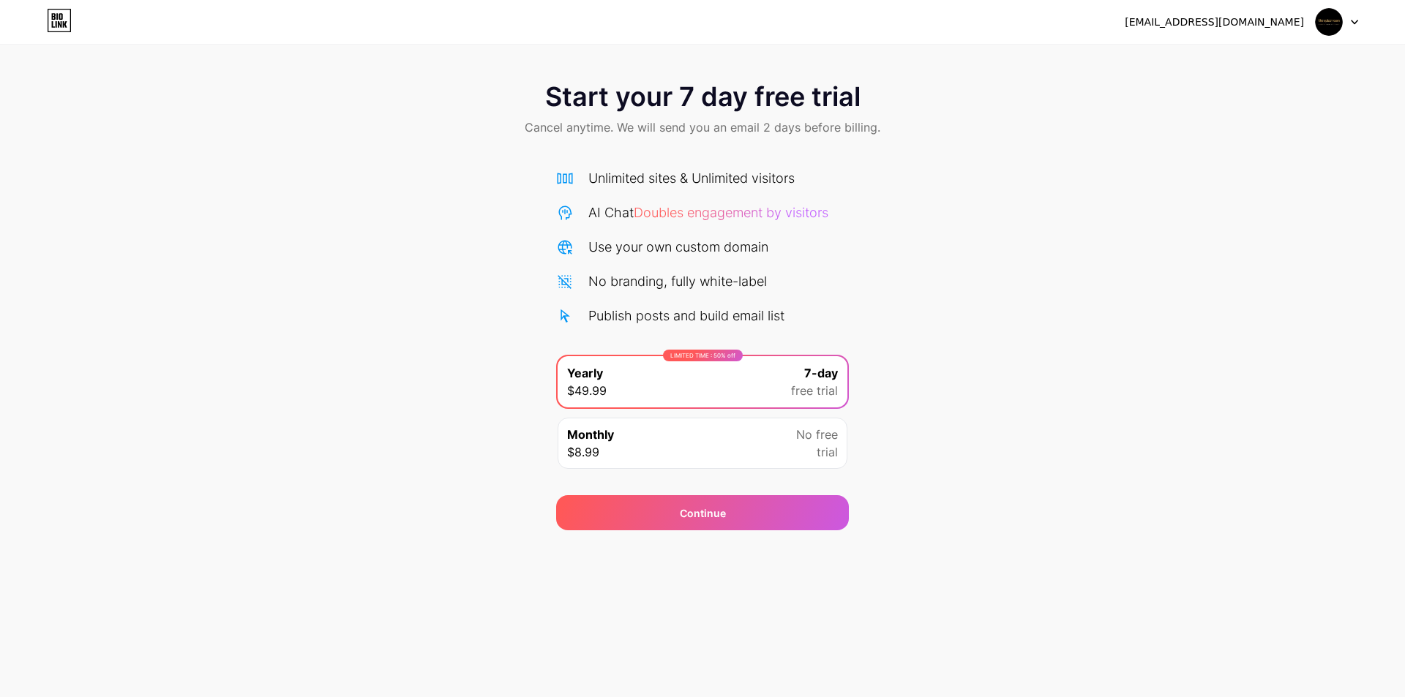
click at [1327, 26] on img at bounding box center [1329, 22] width 28 height 28
click at [1177, 59] on li "Logout" at bounding box center [1266, 60] width 181 height 40
